Goal: Information Seeking & Learning: Learn about a topic

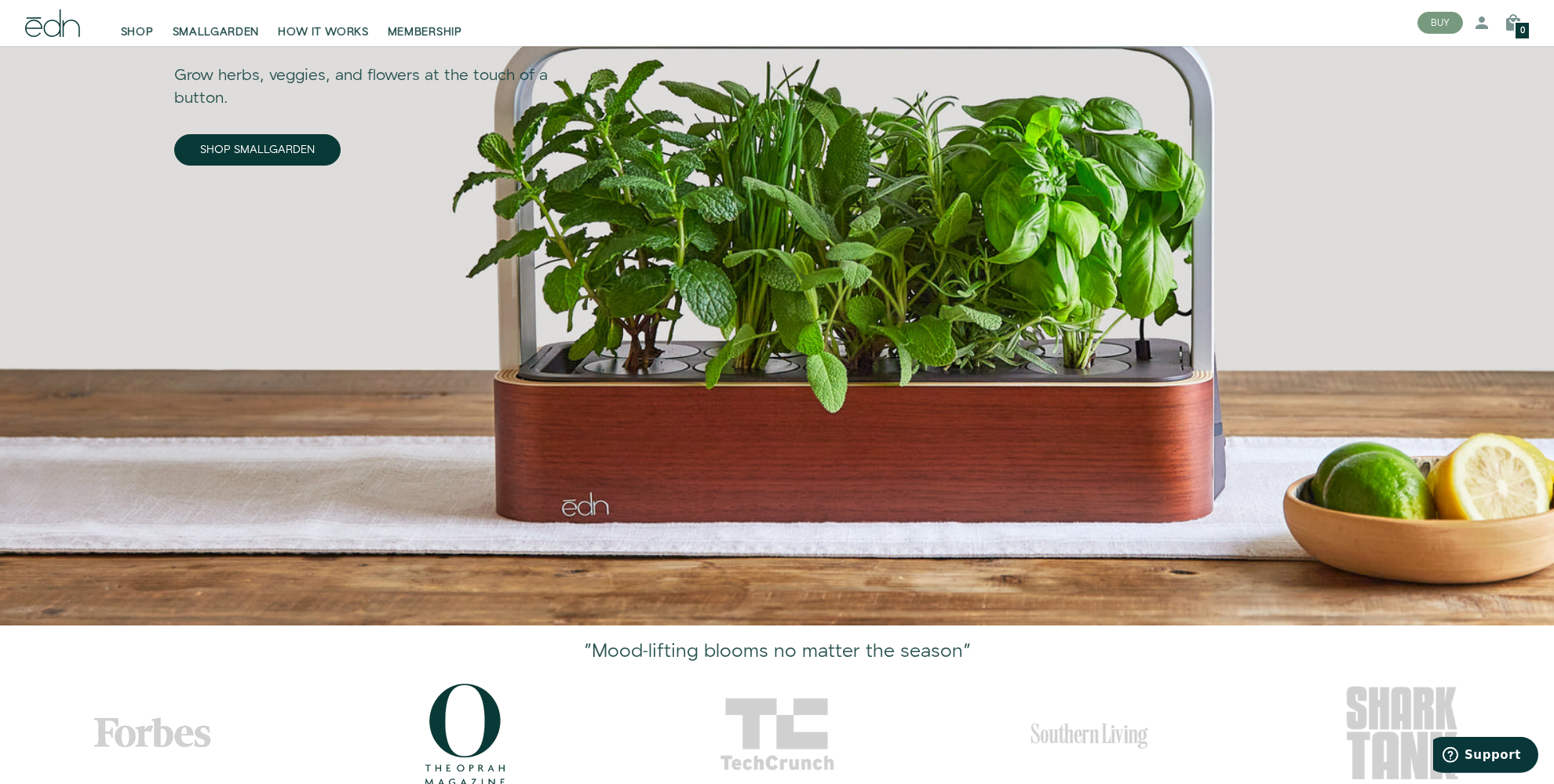
scroll to position [414, 0]
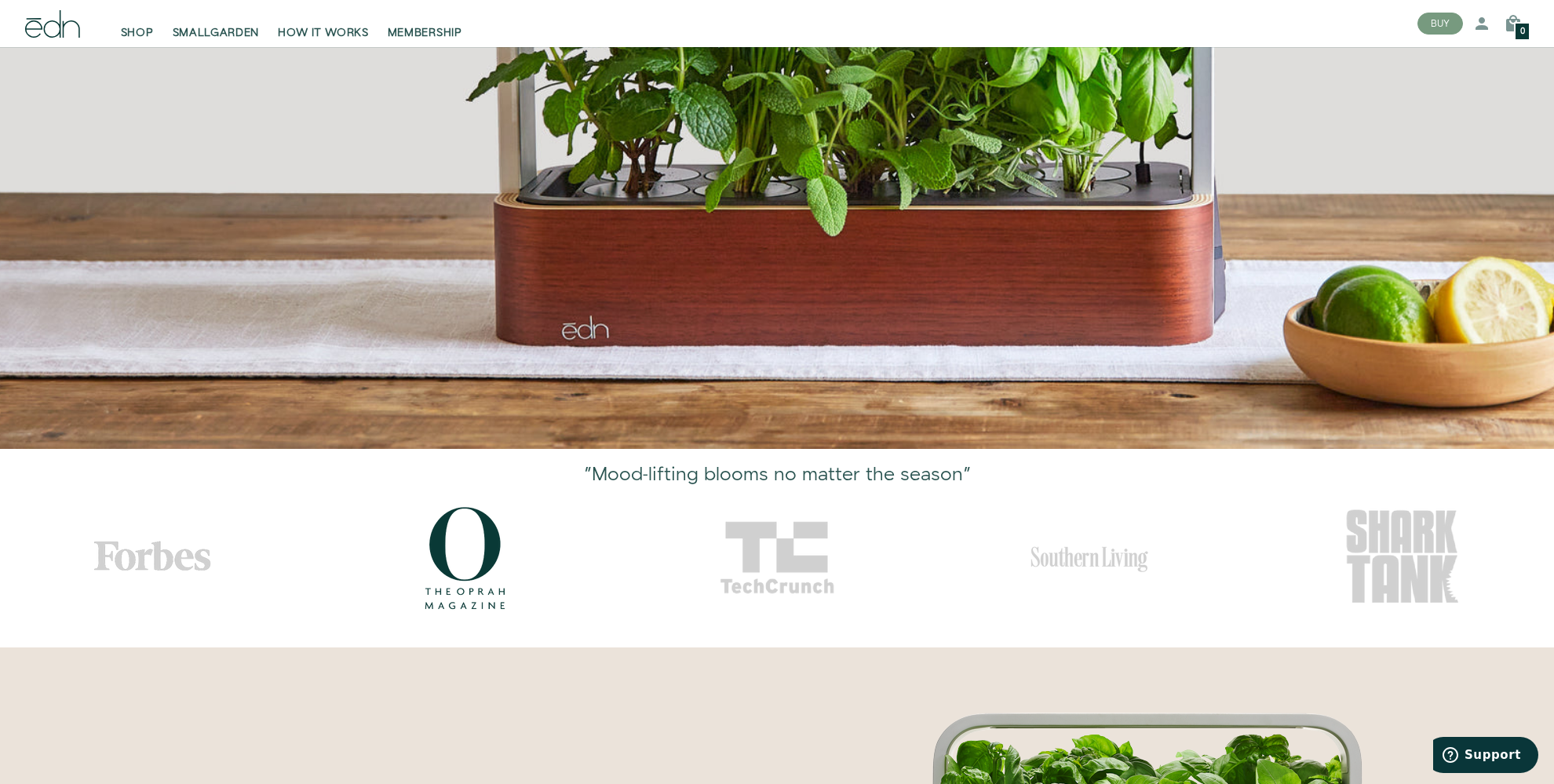
click at [1077, 505] on img "4 / 5" at bounding box center [1089, 557] width 118 height 118
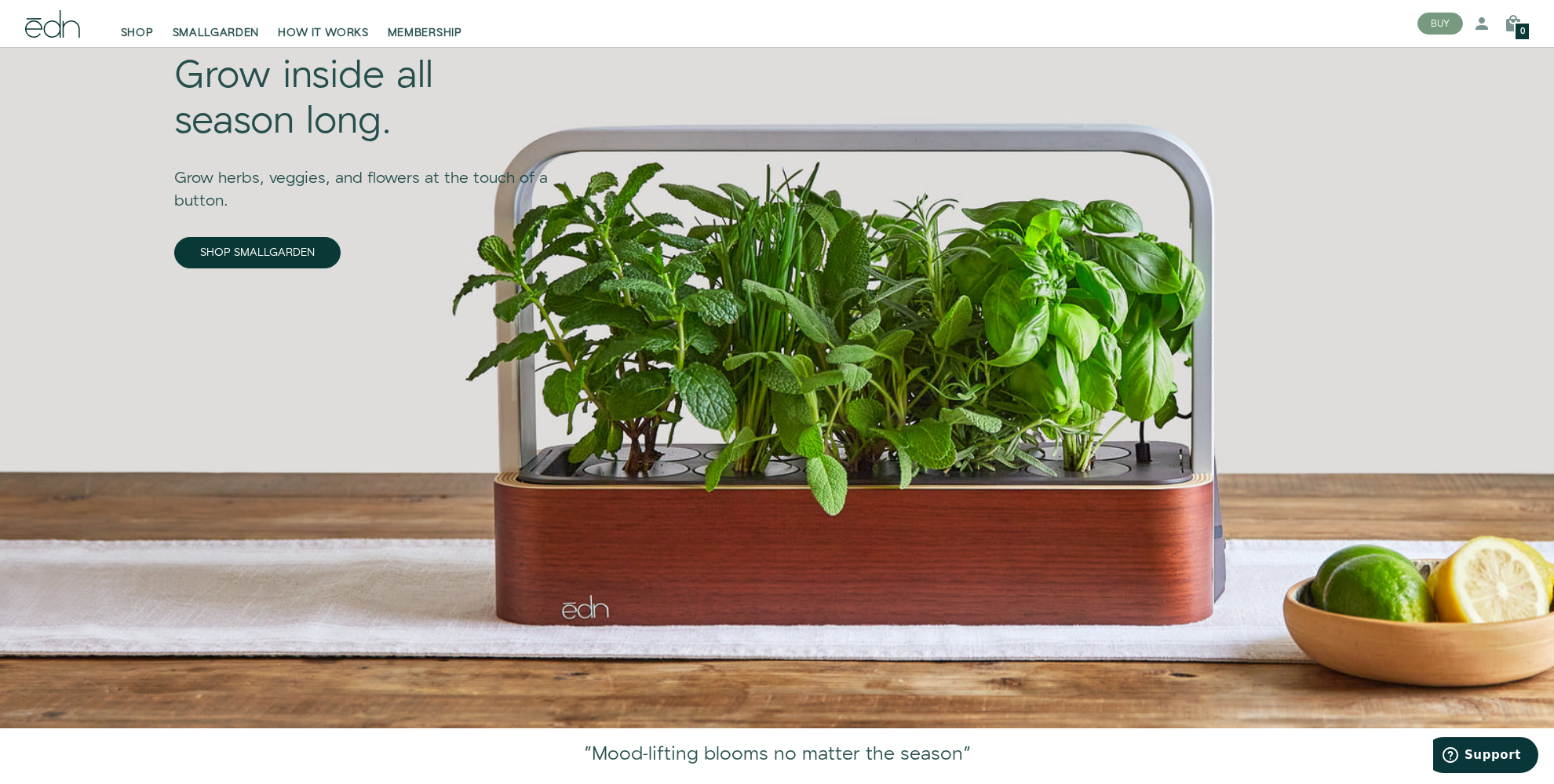
scroll to position [0, 0]
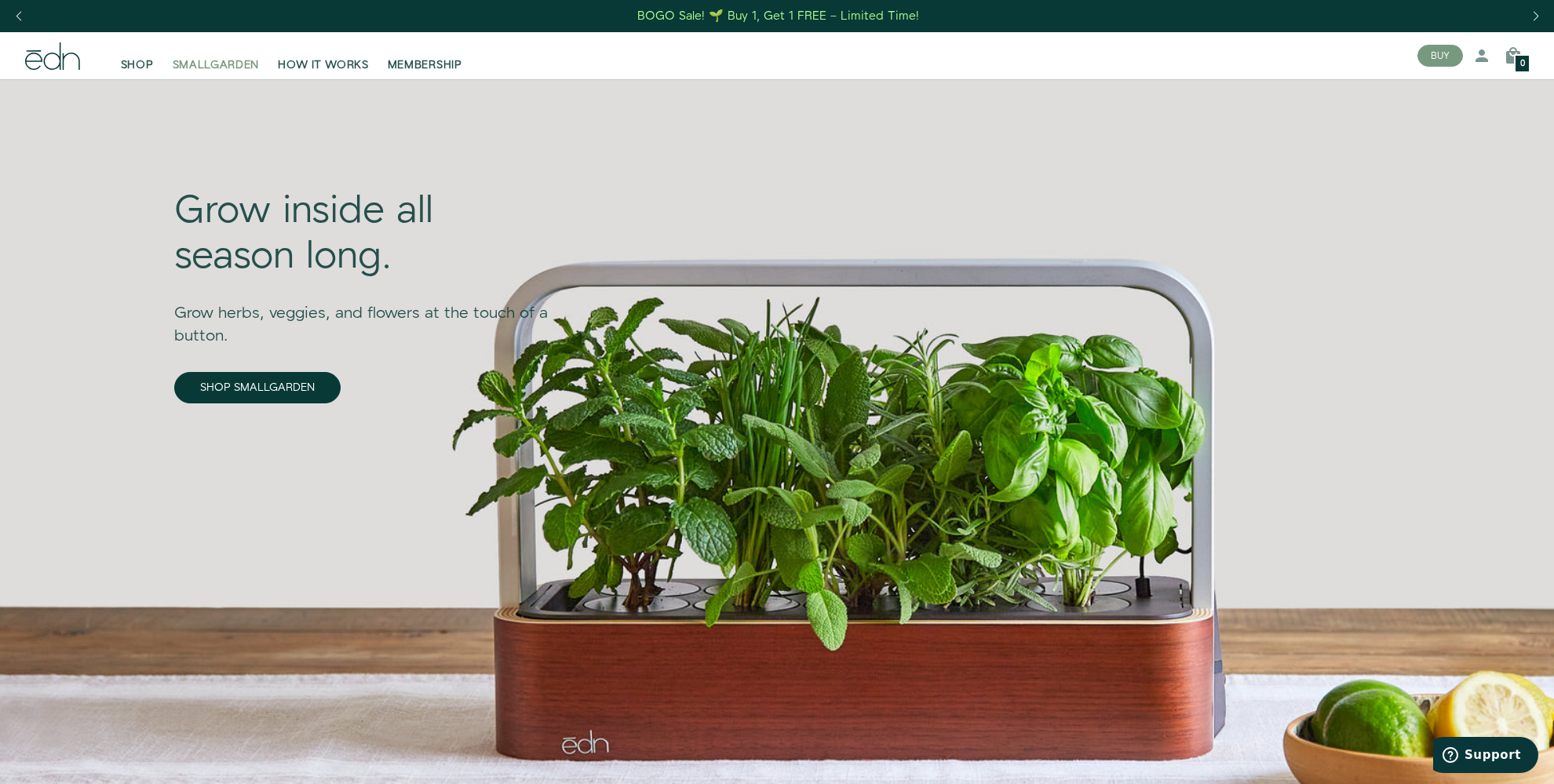
click at [203, 66] on span "SMALLGARDEN" at bounding box center [215, 65] width 87 height 16
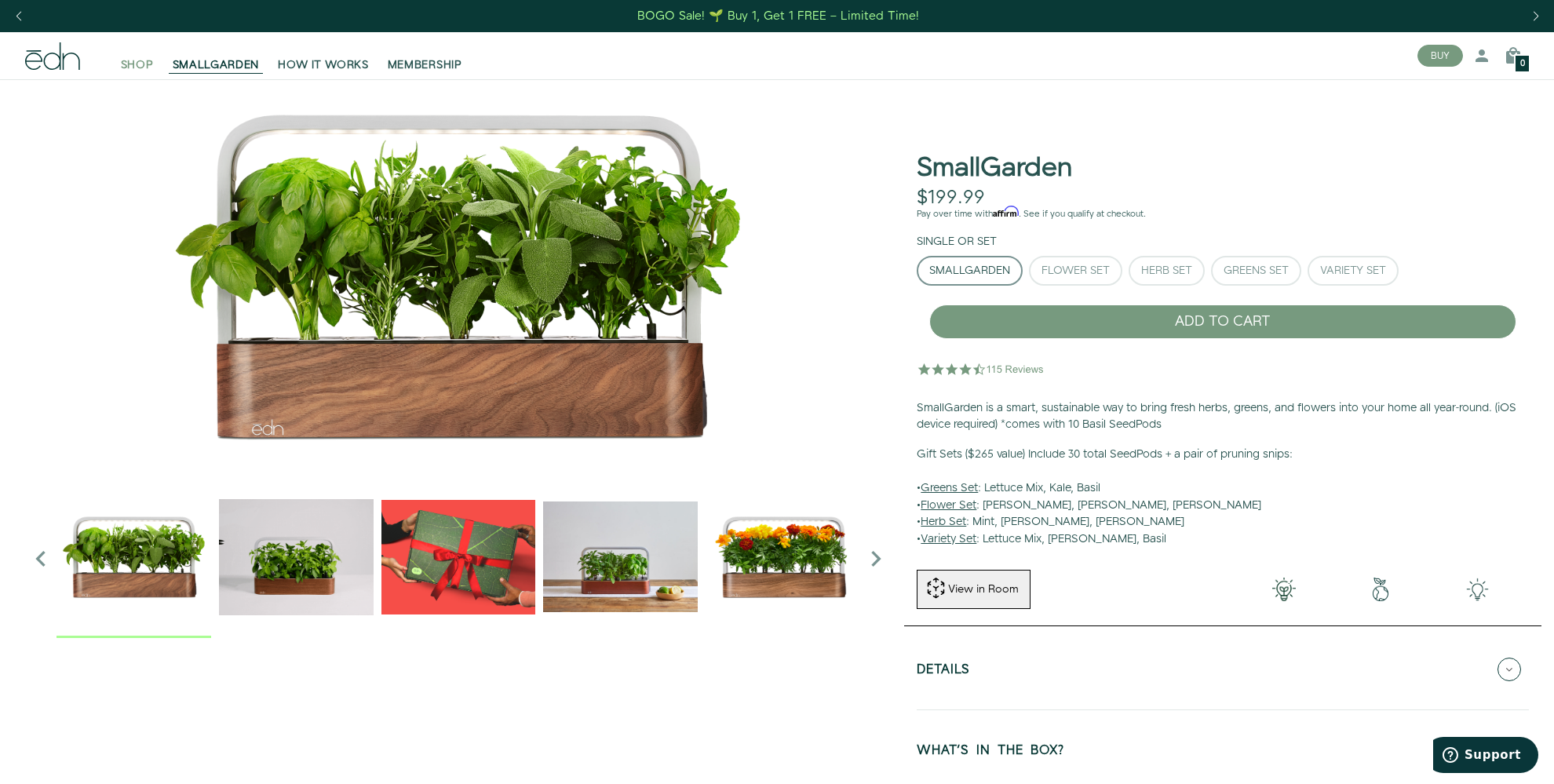
click at [146, 65] on span "SHOP" at bounding box center [138, 65] width 33 height 16
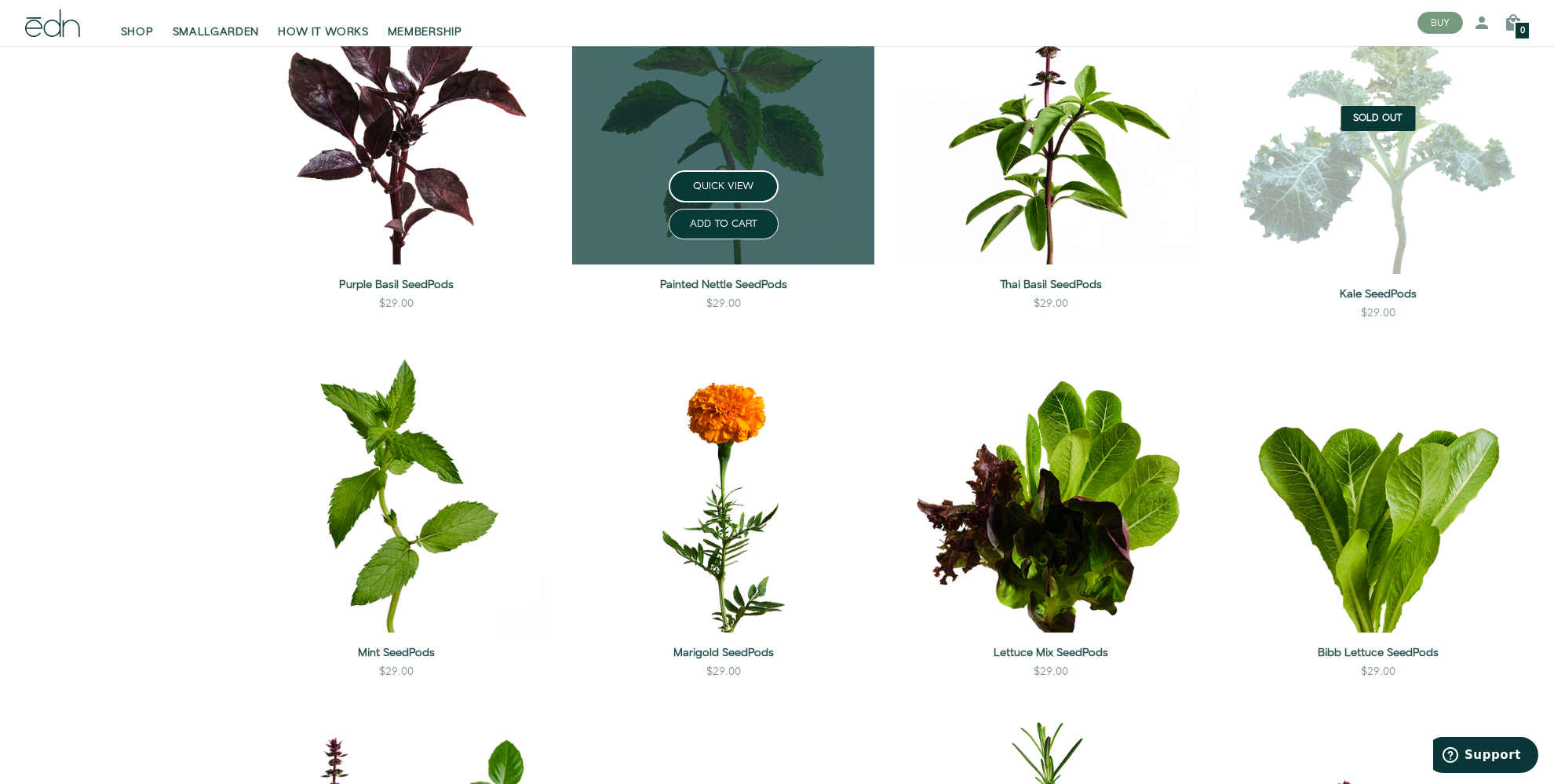
scroll to position [829, 0]
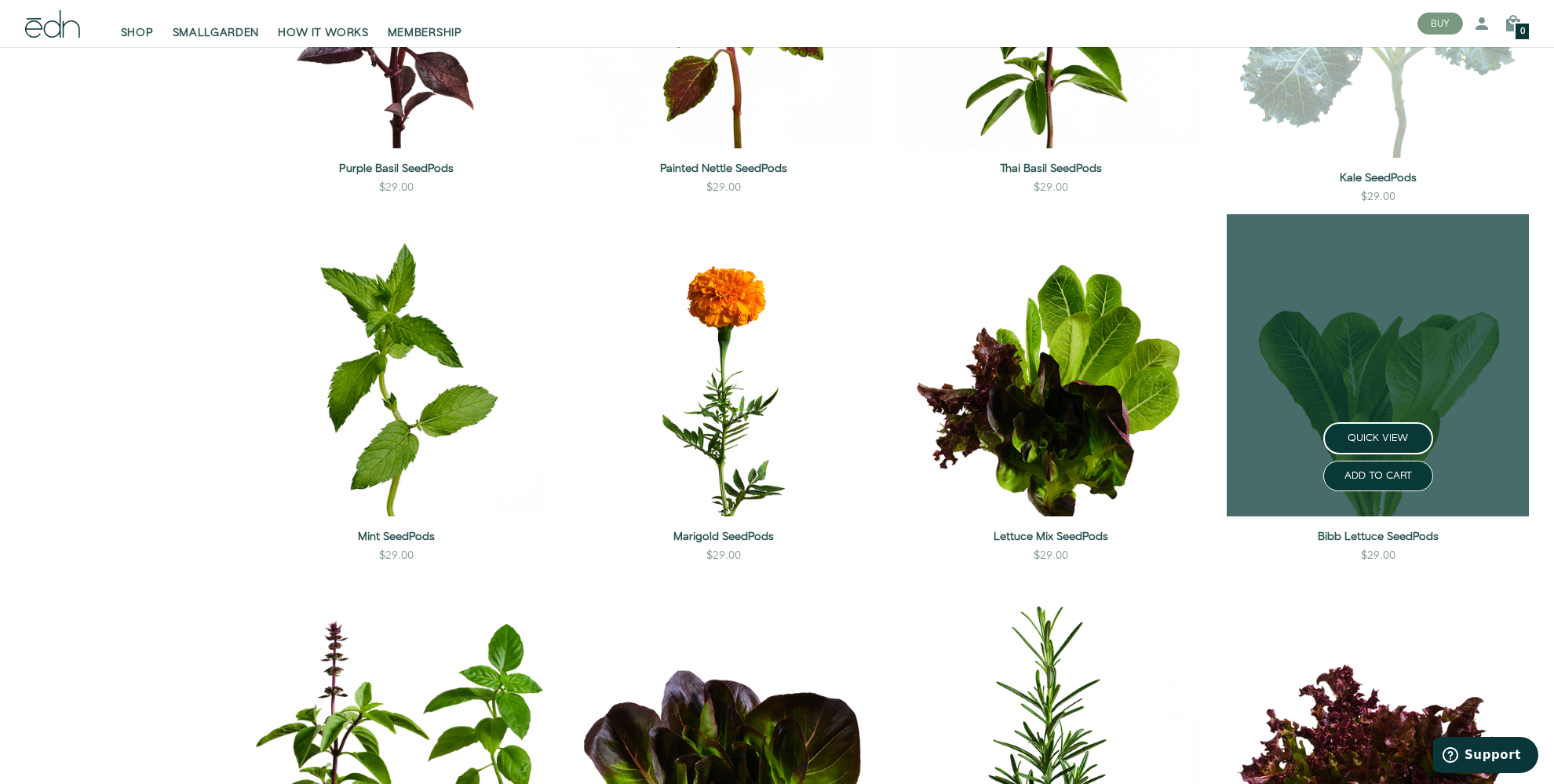
click at [1423, 376] on link at bounding box center [1378, 366] width 302 height 302
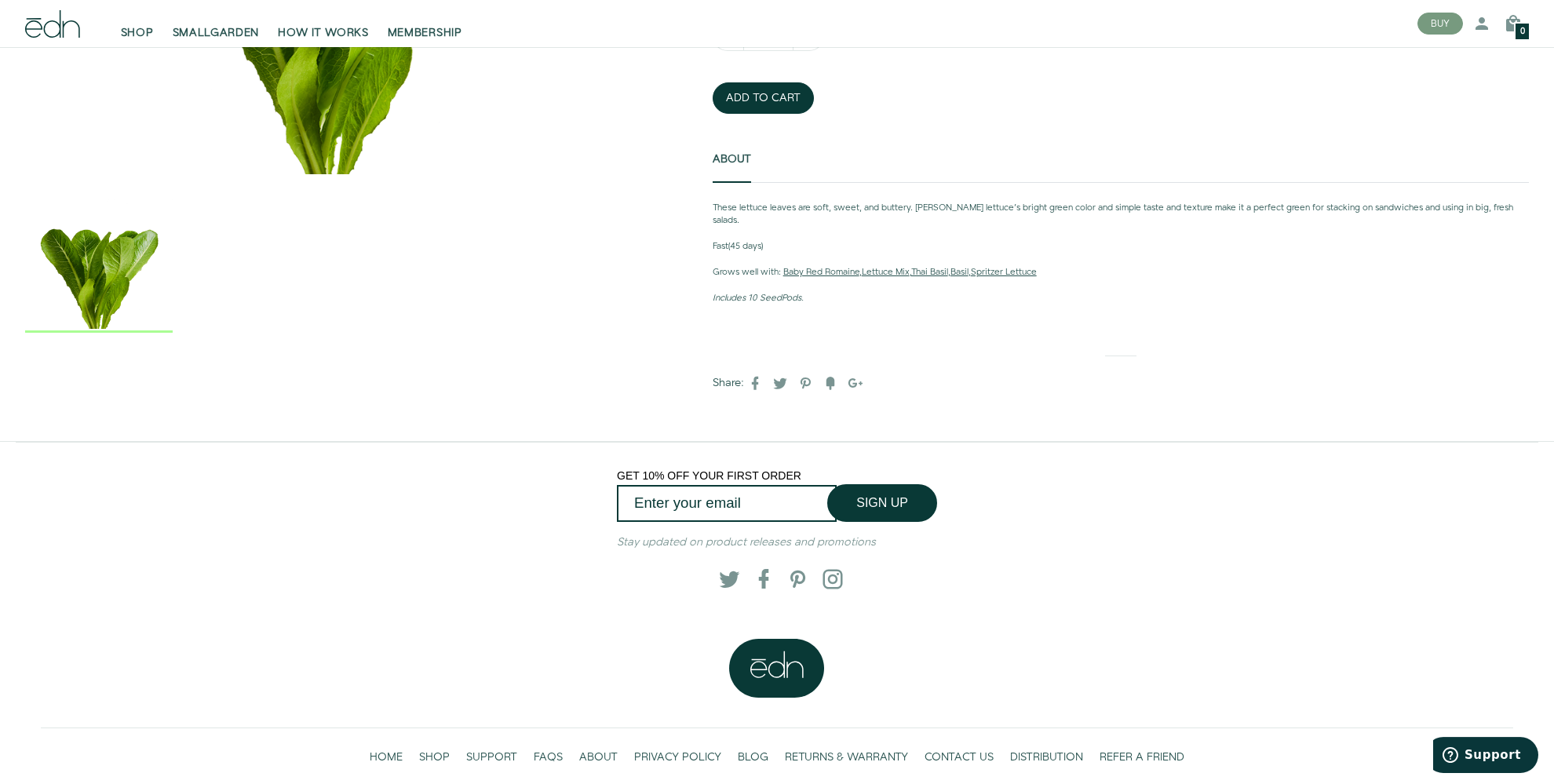
scroll to position [287, 0]
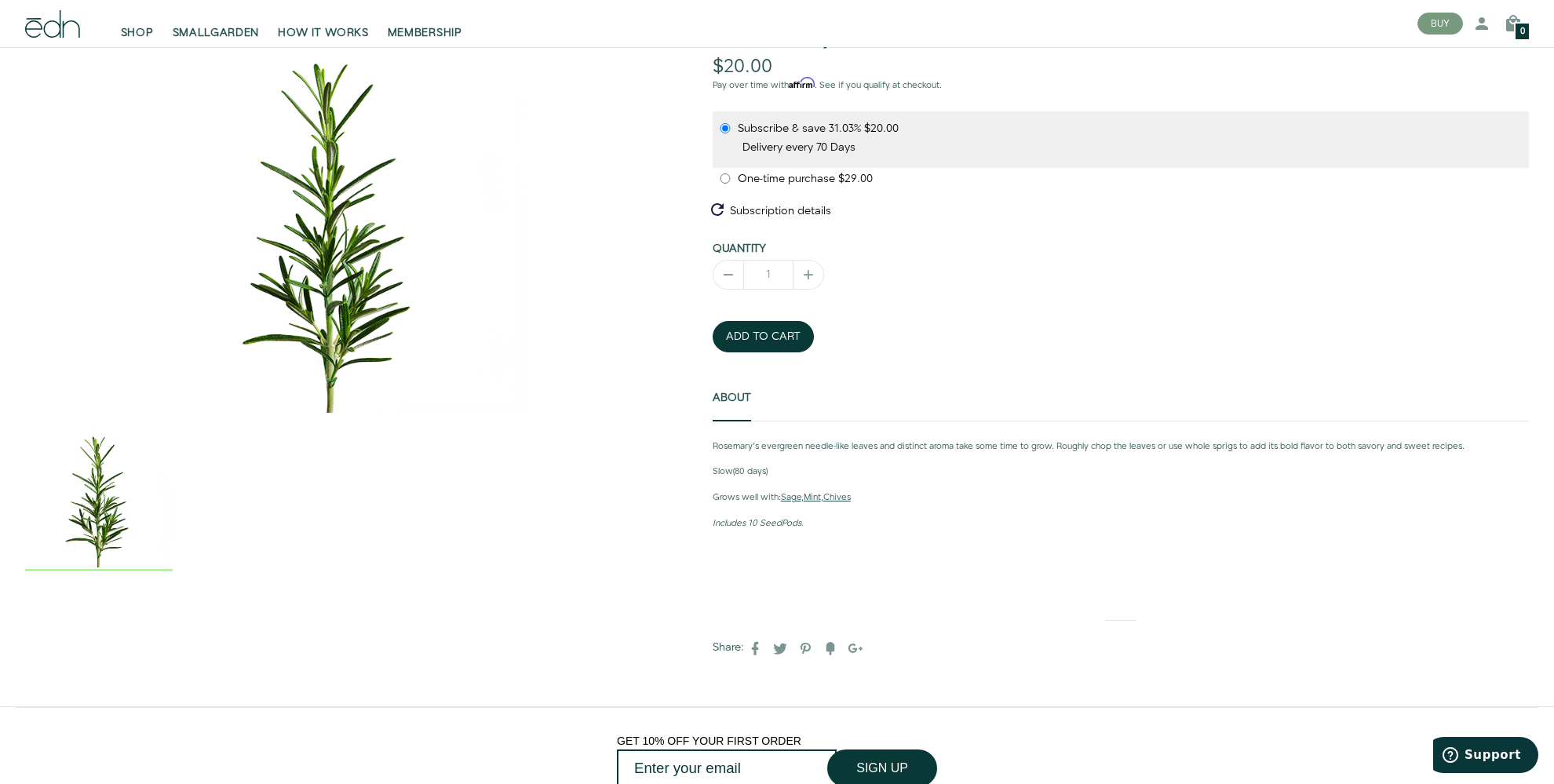
scroll to position [165, 0]
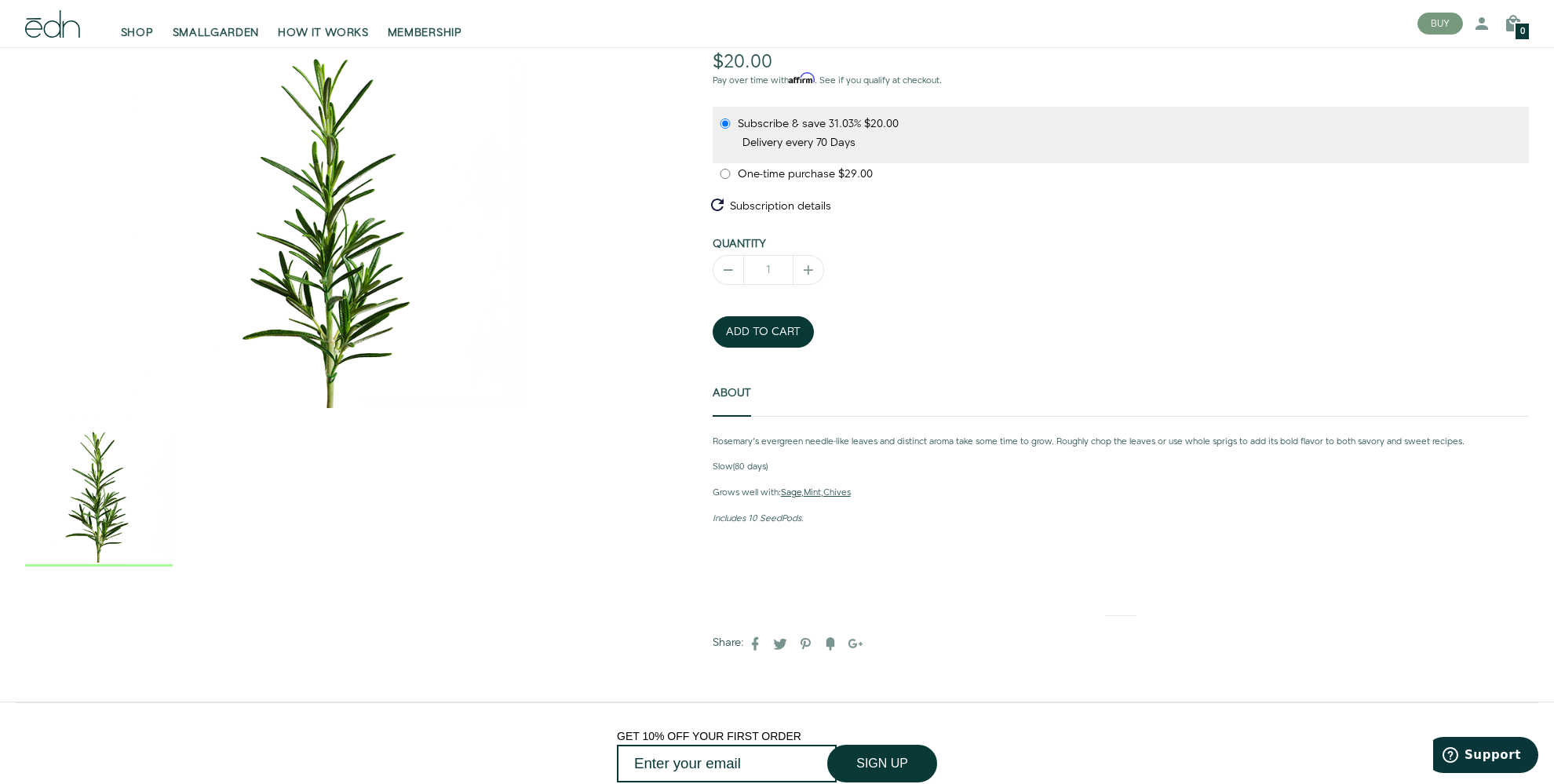
click at [795, 494] on span "Sage" at bounding box center [790, 493] width 20 height 12
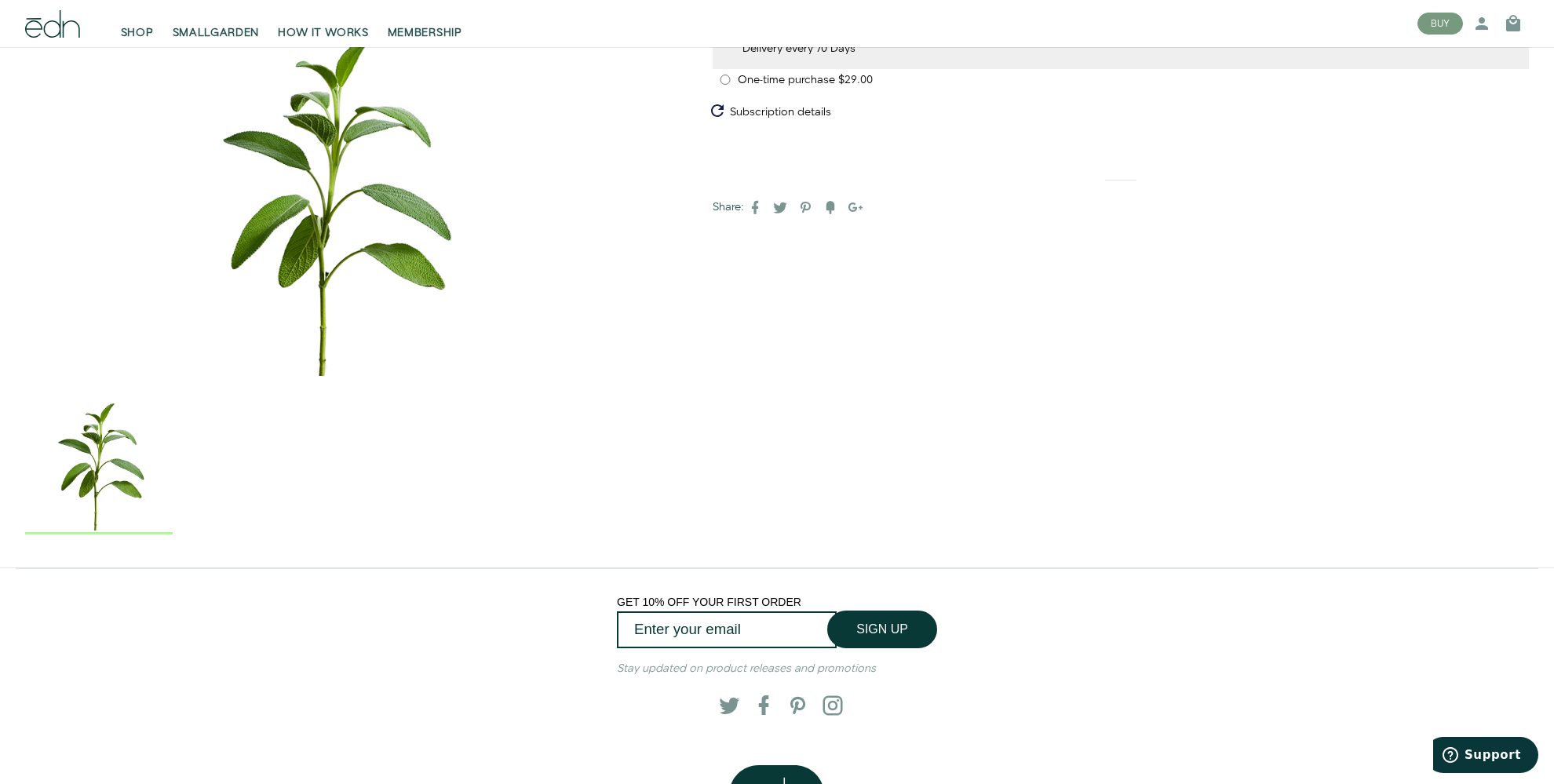
scroll to position [331, 0]
